Goal: Task Accomplishment & Management: Manage account settings

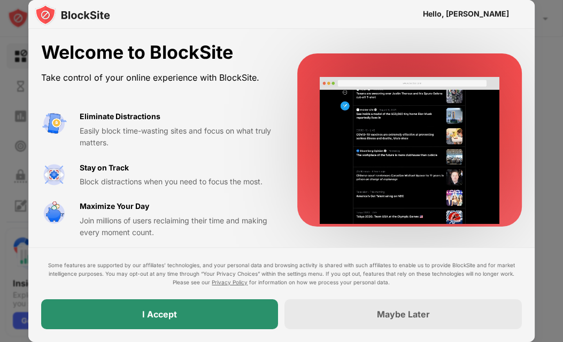
click at [185, 316] on div "I Accept" at bounding box center [159, 314] width 237 height 30
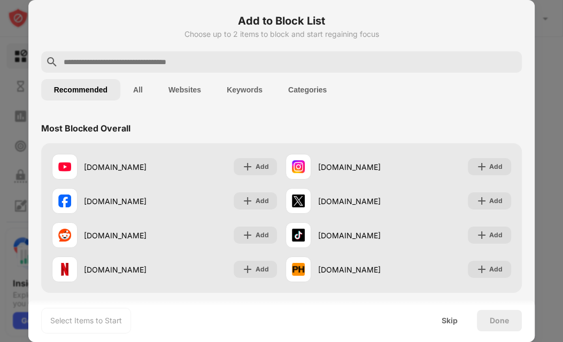
click at [176, 91] on button "Websites" at bounding box center [185, 89] width 58 height 21
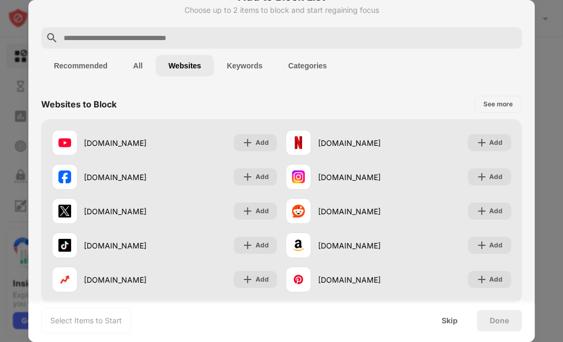
scroll to position [12, 0]
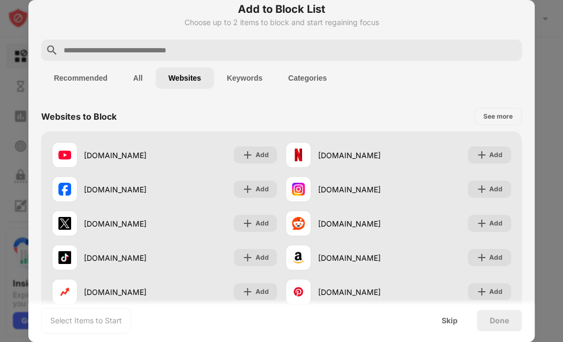
click at [308, 51] on input "text" at bounding box center [291, 50] width 456 height 13
click at [248, 76] on button "Keywords" at bounding box center [245, 77] width 62 height 21
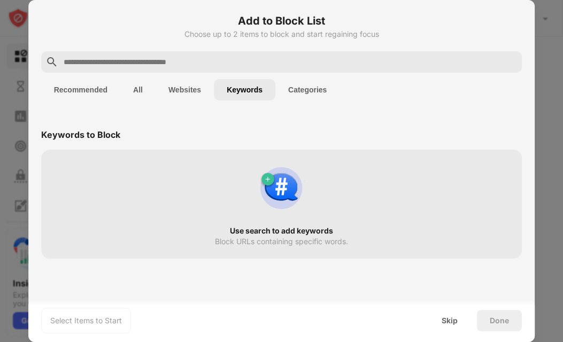
click at [544, 33] on div at bounding box center [281, 171] width 563 height 342
click at [535, 70] on div "Add to Block List Choose up to 2 items to block and start regaining focus Recom…" at bounding box center [281, 171] width 507 height 342
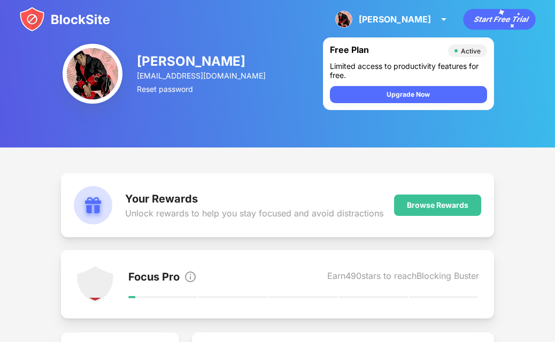
drag, startPoint x: 372, startPoint y: 94, endPoint x: 302, endPoint y: 97, distance: 69.6
click at [311, 97] on div "[PERSON_NAME] [EMAIL_ADDRESS][DOMAIN_NAME] Reset password Free Plan Active Limi…" at bounding box center [277, 74] width 555 height 148
click at [267, 42] on div "[PERSON_NAME] [EMAIL_ADDRESS][DOMAIN_NAME] Reset password Free Plan Active Limi…" at bounding box center [277, 74] width 555 height 148
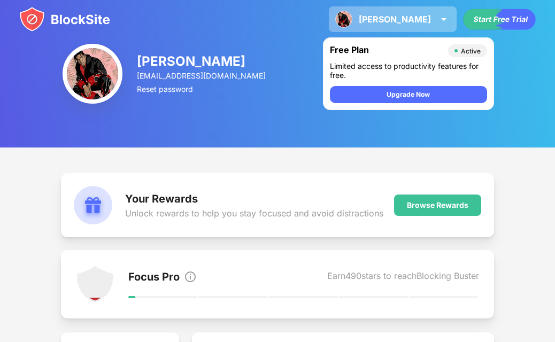
click at [427, 20] on div "Raphael" at bounding box center [395, 19] width 72 height 11
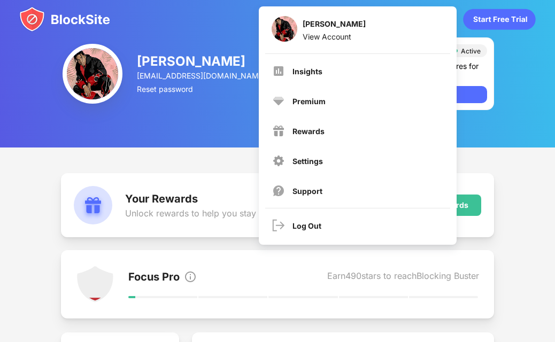
click at [194, 33] on div "Raphael Raphael Mwangeka View Account Insights Premium Rewards Settings Support…" at bounding box center [277, 19] width 555 height 39
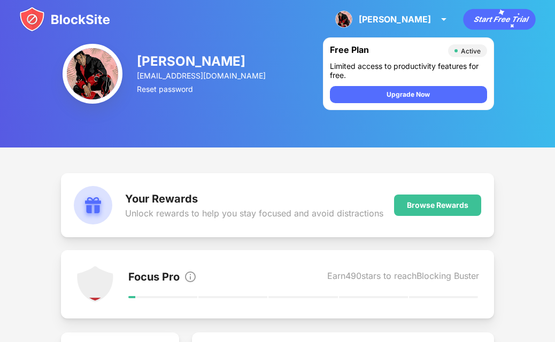
click at [86, 21] on img at bounding box center [64, 19] width 91 height 26
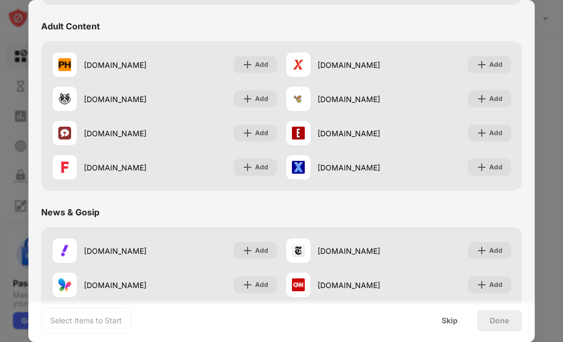
scroll to position [479, 0]
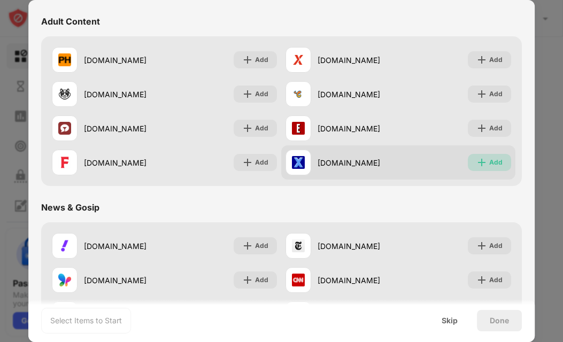
click at [489, 163] on div "Add" at bounding box center [495, 162] width 13 height 11
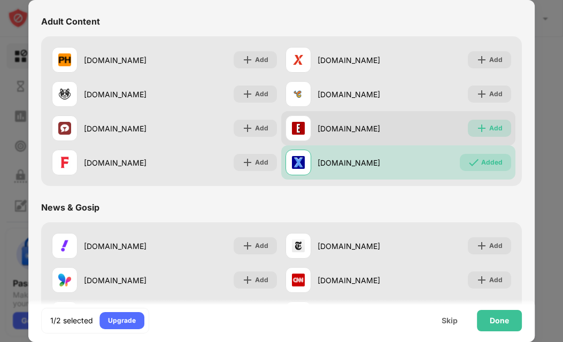
click at [477, 128] on img at bounding box center [482, 128] width 11 height 11
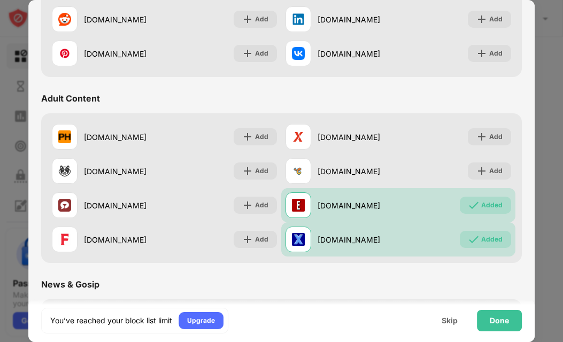
scroll to position [431, 0]
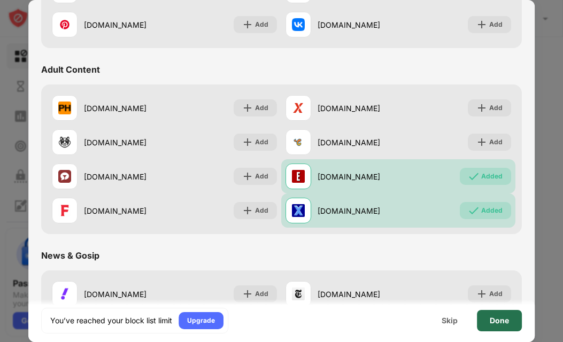
click at [499, 321] on div "Done" at bounding box center [499, 321] width 19 height 9
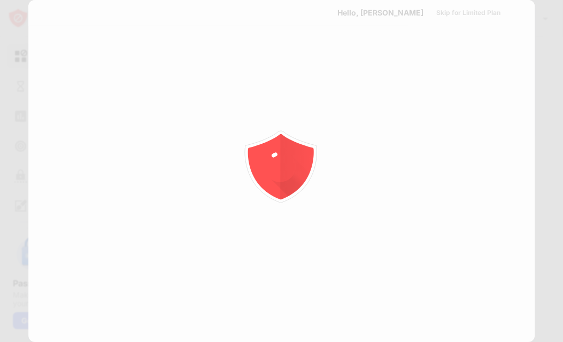
scroll to position [0, 0]
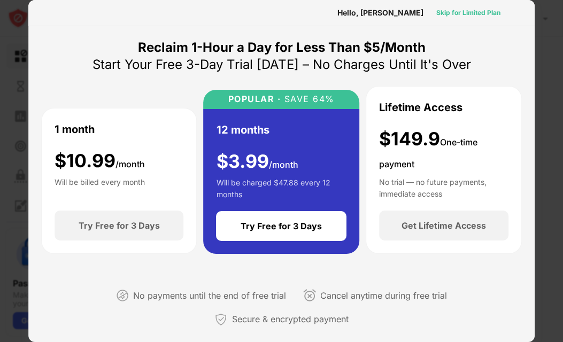
click at [464, 12] on div "Skip for Limited Plan" at bounding box center [468, 12] width 64 height 11
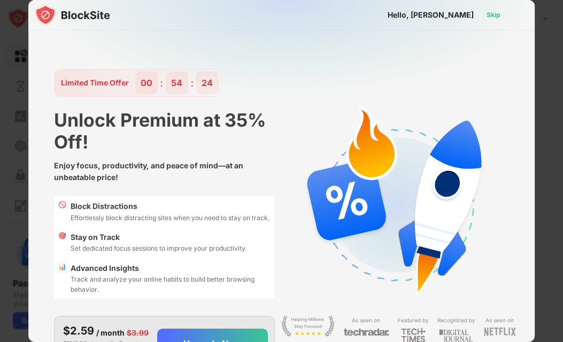
click at [487, 19] on div "Skip" at bounding box center [494, 15] width 14 height 11
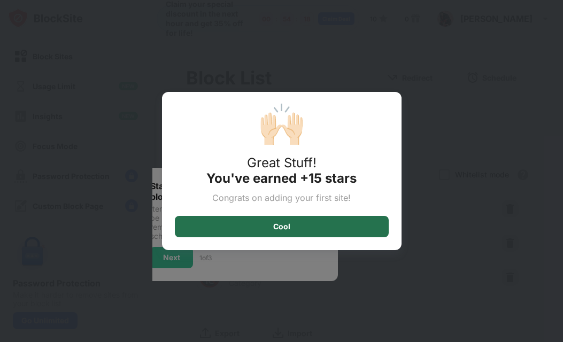
click at [244, 225] on div "Cool" at bounding box center [282, 226] width 214 height 21
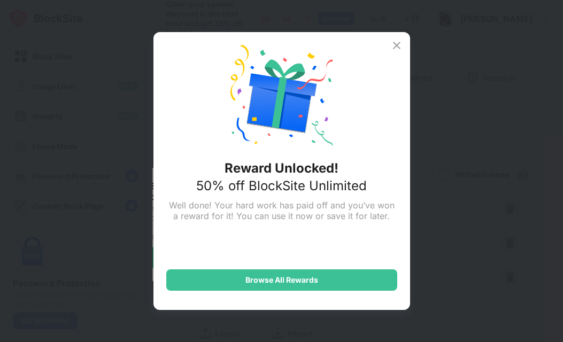
click at [397, 44] on img at bounding box center [396, 45] width 13 height 13
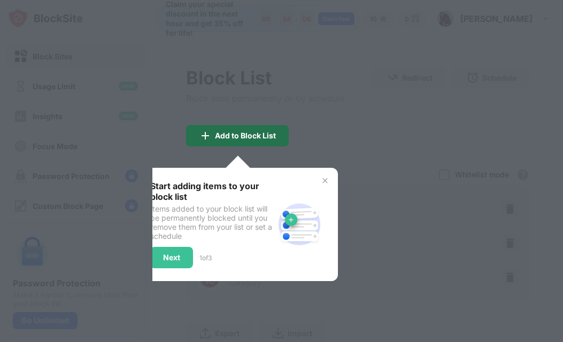
click at [250, 140] on div "Add to Block List" at bounding box center [237, 135] width 103 height 21
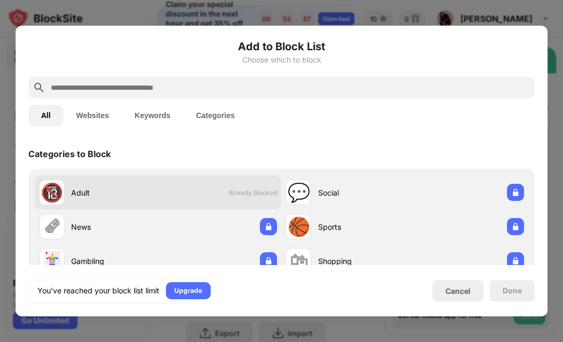
click at [143, 188] on div "Adult" at bounding box center [114, 192] width 87 height 11
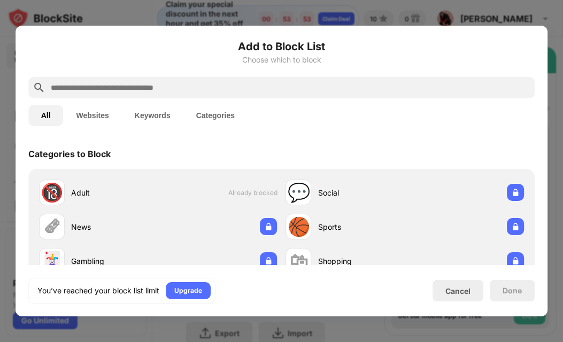
click at [306, 20] on div at bounding box center [281, 171] width 563 height 342
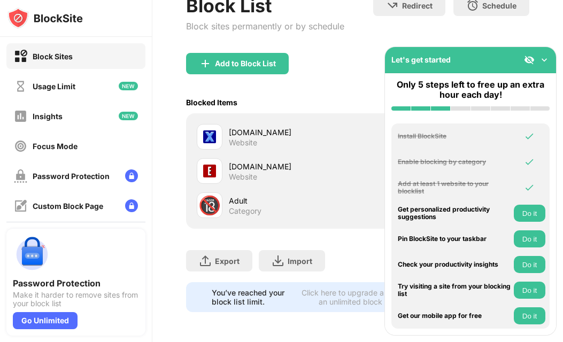
scroll to position [80, 0]
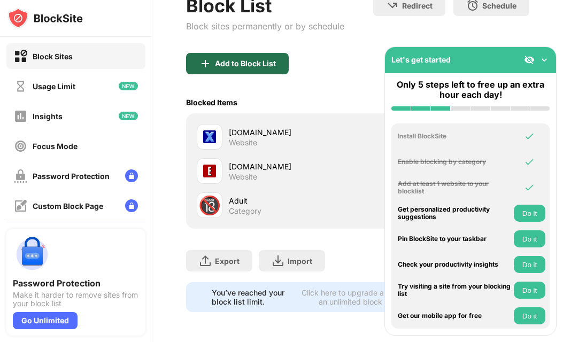
click at [255, 59] on div "Add to Block List" at bounding box center [245, 63] width 61 height 9
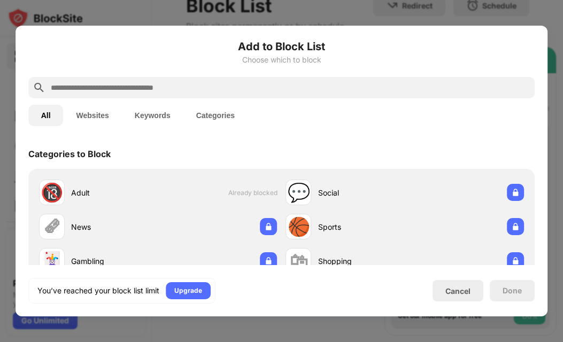
drag, startPoint x: 528, startPoint y: 10, endPoint x: 522, endPoint y: 10, distance: 5.9
click at [526, 10] on div at bounding box center [281, 171] width 563 height 342
